Goal: Information Seeking & Learning: Learn about a topic

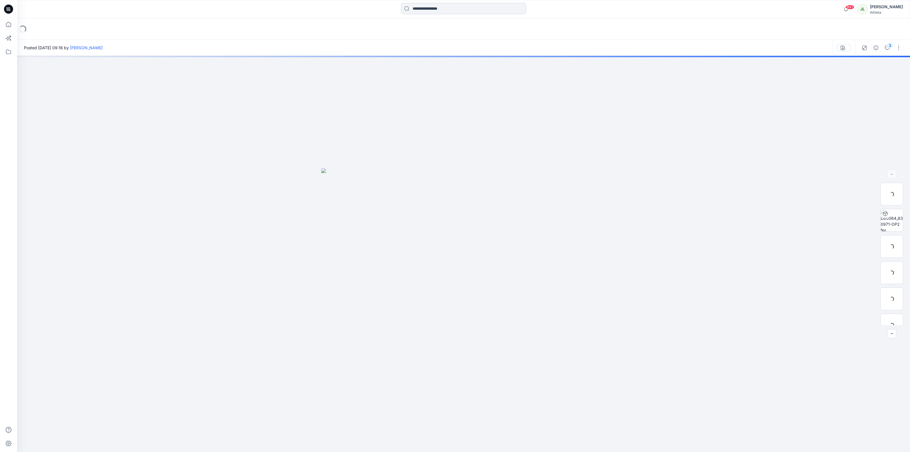
click at [444, 11] on input at bounding box center [463, 8] width 125 height 11
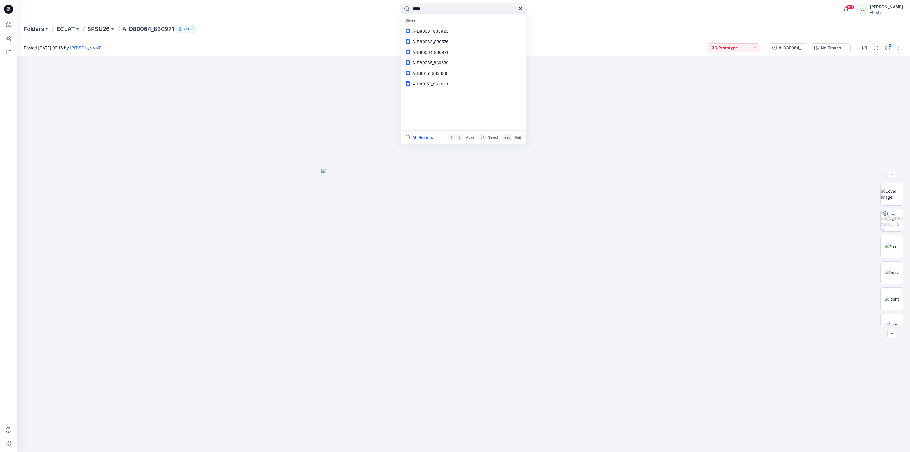
type input "******"
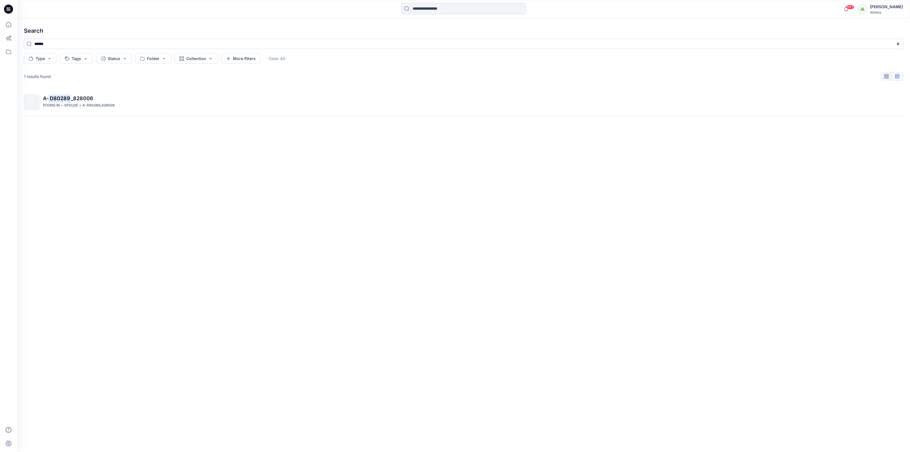
click at [102, 102] on p "A- D80289 _828006" at bounding box center [473, 98] width 860 height 8
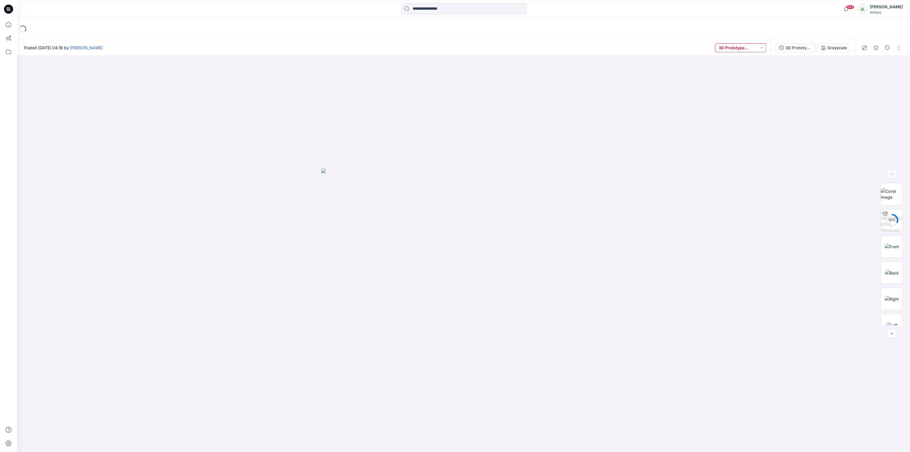
click at [762, 48] on button "3D Prototype Sample(vendor)" at bounding box center [740, 47] width 51 height 9
click at [753, 70] on p "3D Prototype Sample(vendor)" at bounding box center [742, 73] width 32 height 7
click at [516, 233] on img at bounding box center [463, 309] width 284 height 283
click at [894, 243] on img at bounding box center [892, 246] width 14 height 6
click at [840, 46] on div "Greyscale" at bounding box center [837, 48] width 19 height 6
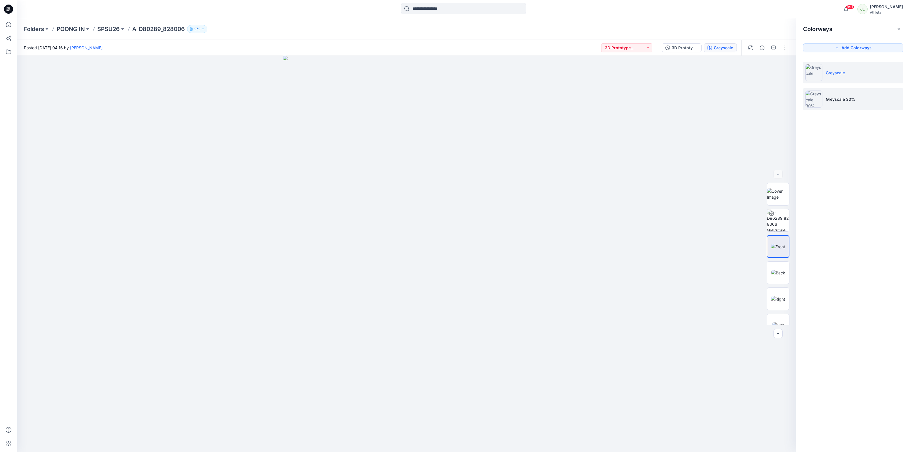
click at [851, 102] on p "Greyscale 30%" at bounding box center [840, 99] width 29 height 6
drag, startPoint x: 440, startPoint y: 164, endPoint x: 435, endPoint y: 233, distance: 69.8
click at [435, 233] on img at bounding box center [406, 254] width 317 height 396
click at [525, 230] on img at bounding box center [406, 254] width 317 height 396
